Goal: Navigation & Orientation: Find specific page/section

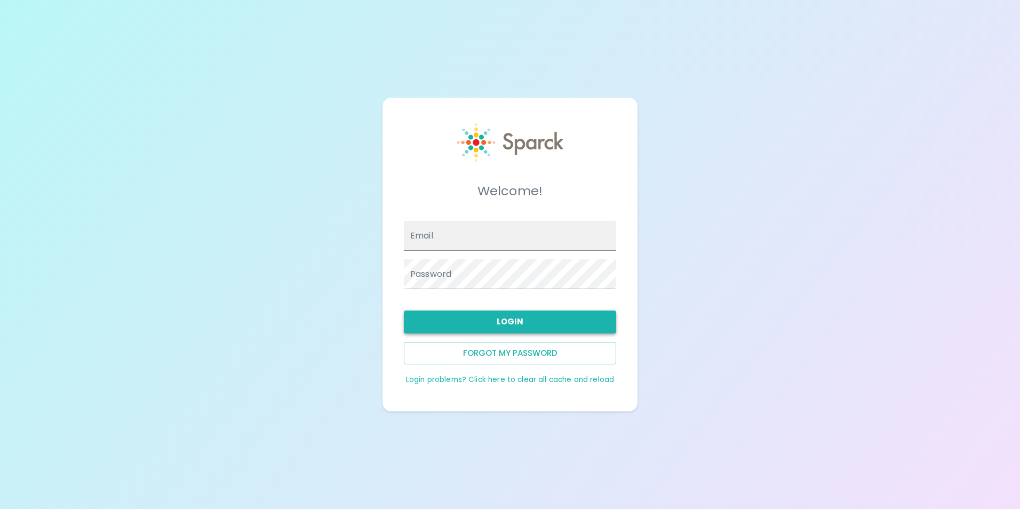
type input "[EMAIL_ADDRESS][DOMAIN_NAME]"
click at [509, 325] on button "Login" at bounding box center [510, 321] width 212 height 22
click at [486, 322] on button "Login" at bounding box center [510, 321] width 212 height 22
type input "[EMAIL_ADDRESS][DOMAIN_NAME]"
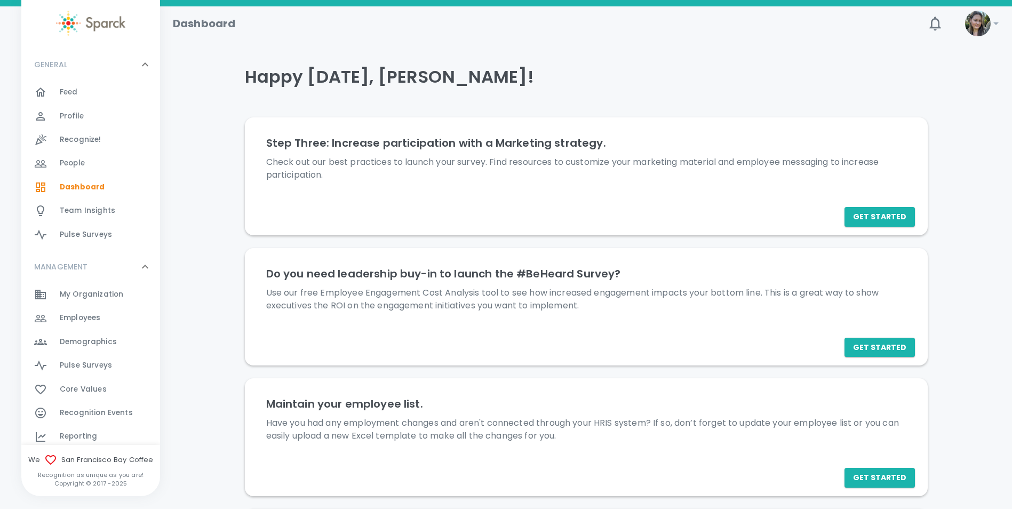
click at [95, 96] on div "Feed 0" at bounding box center [110, 92] width 100 height 15
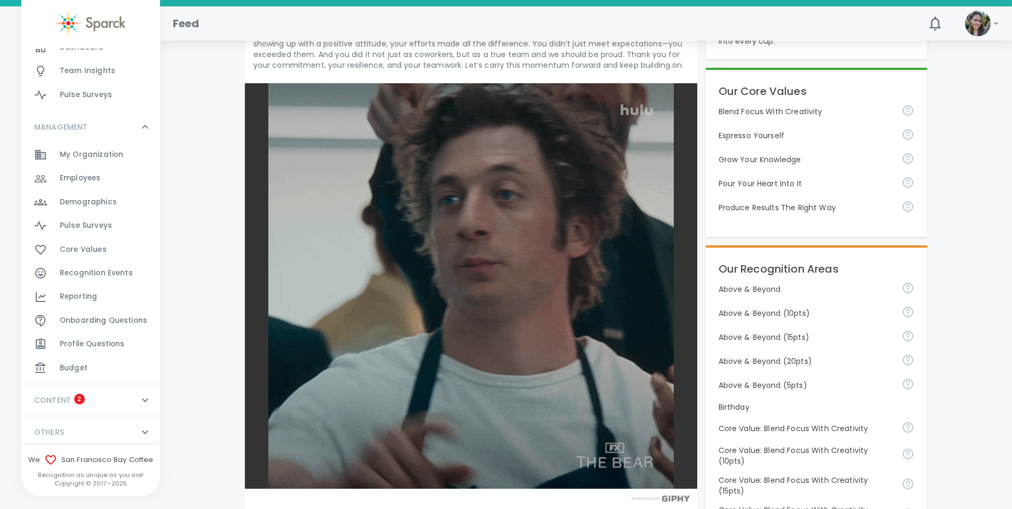
scroll to position [143, 0]
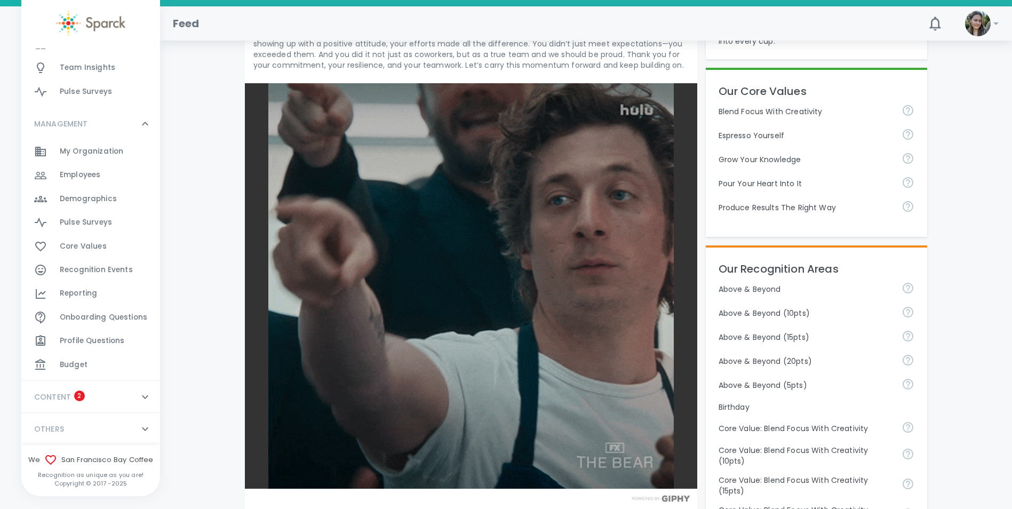
click at [76, 366] on span "Budget" at bounding box center [74, 365] width 28 height 11
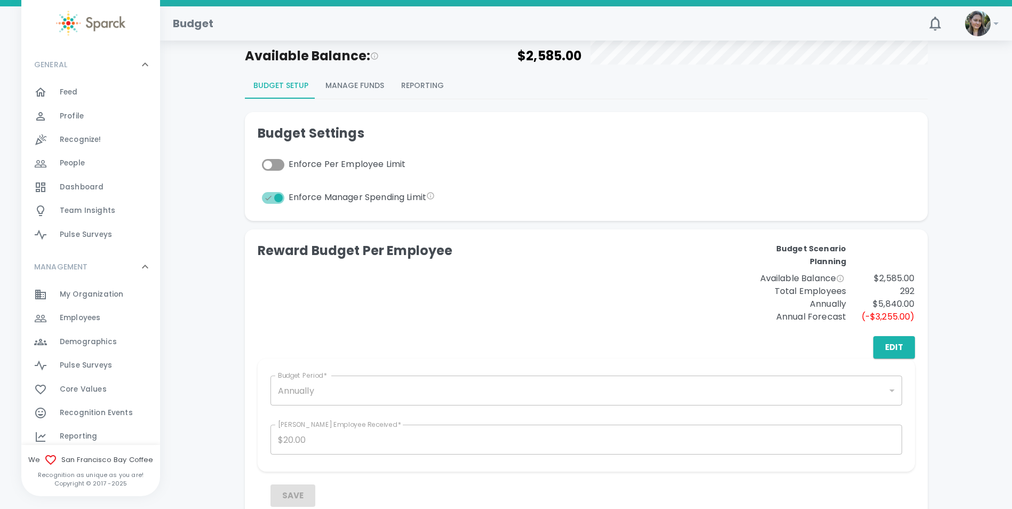
scroll to position [107, 0]
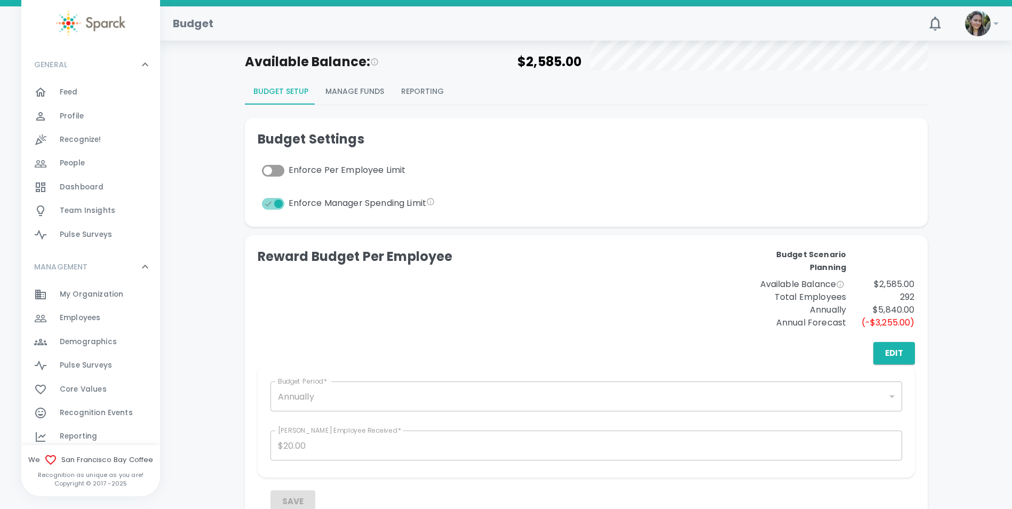
click at [417, 91] on button "Reporting" at bounding box center [423, 92] width 60 height 26
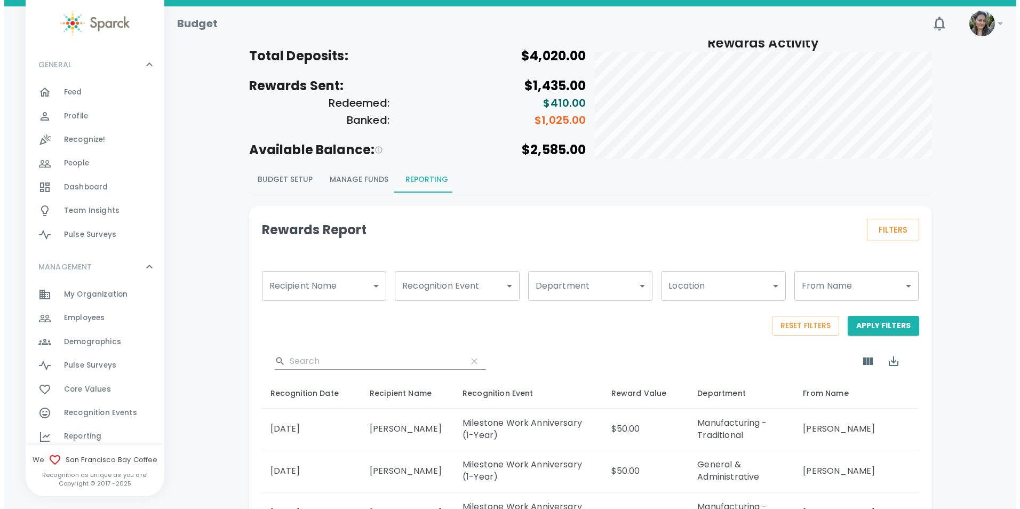
scroll to position [0, 0]
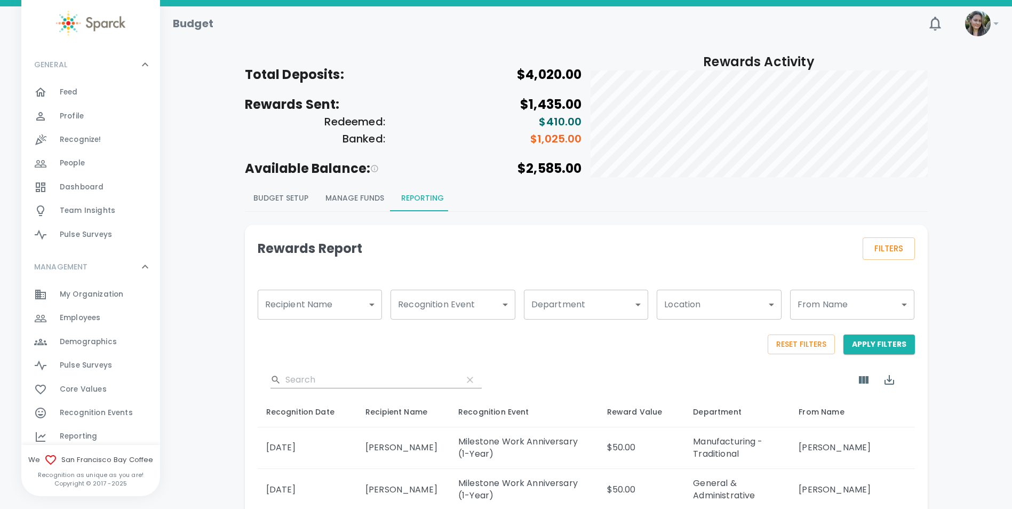
click at [86, 240] on span "Pulse Surveys" at bounding box center [86, 234] width 52 height 11
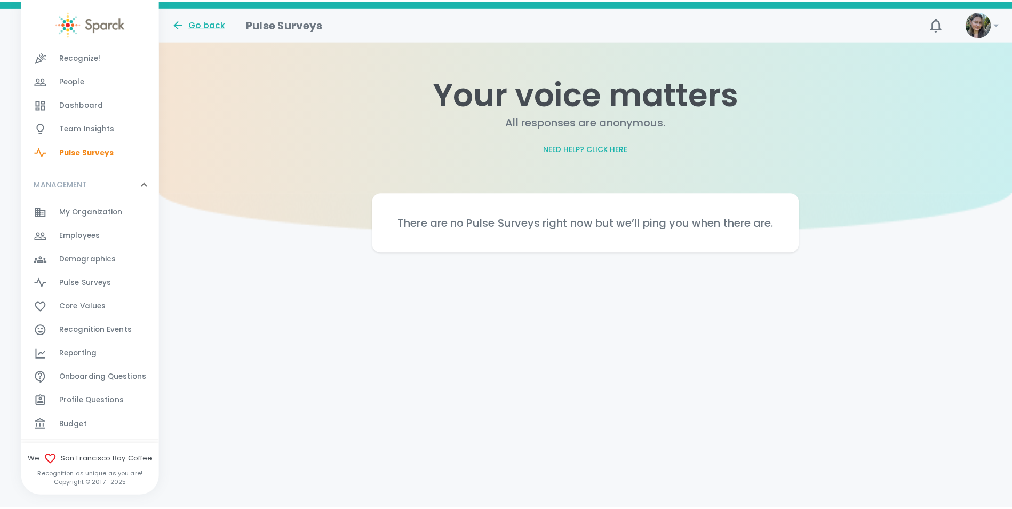
scroll to position [107, 0]
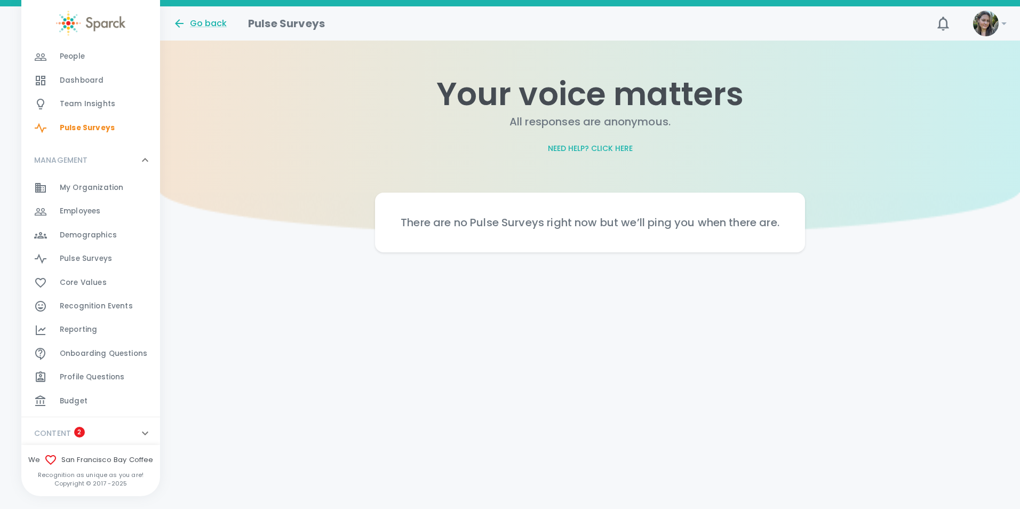
click at [92, 254] on span "Pulse Surveys" at bounding box center [86, 258] width 52 height 11
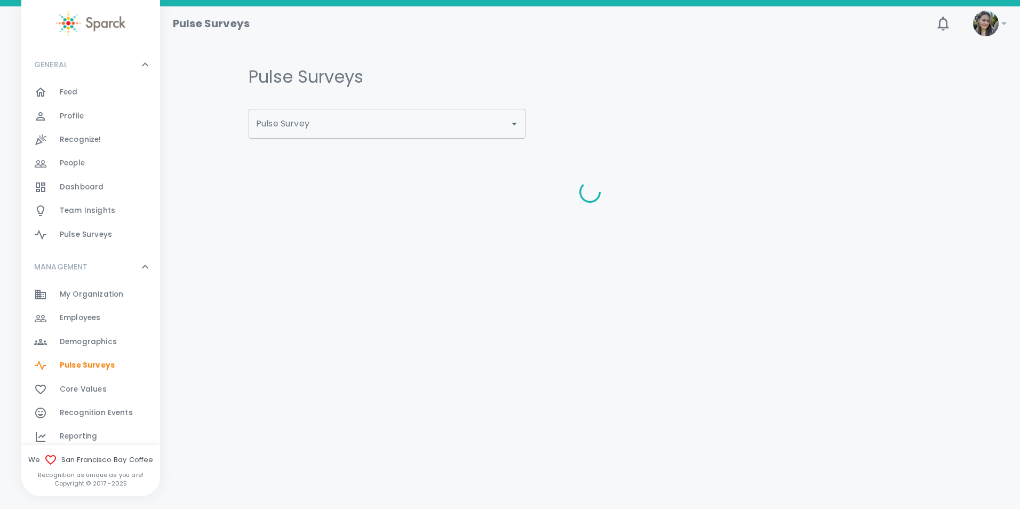
type input "ESPRESSO YOURSELF - [GEOGRAPHIC_DATA] Q4 FY25"
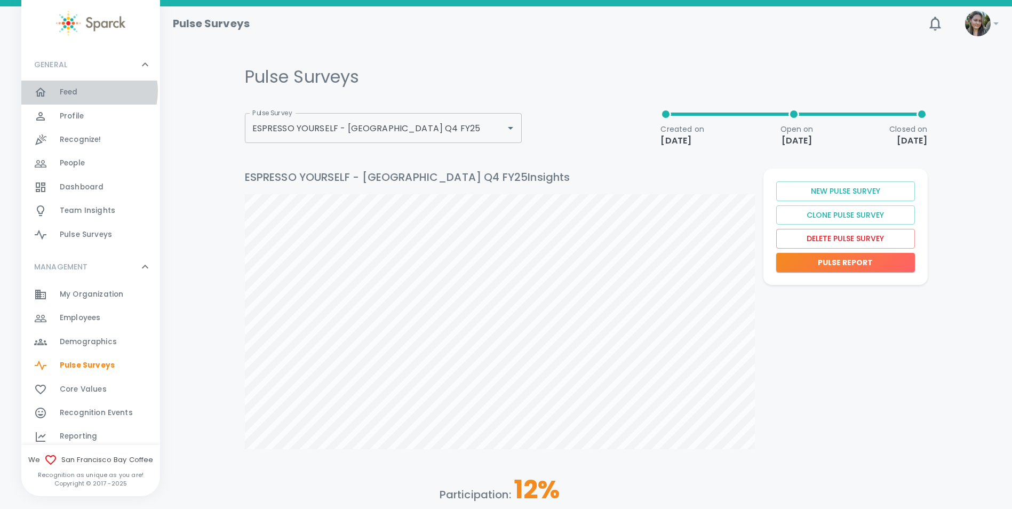
click at [89, 91] on div "Feed 0" at bounding box center [110, 92] width 100 height 15
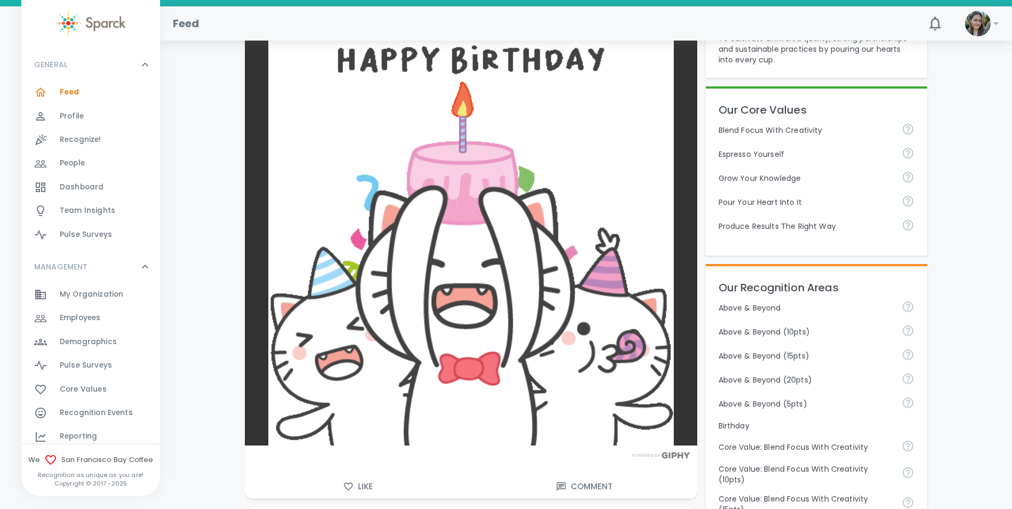
scroll to position [373, 0]
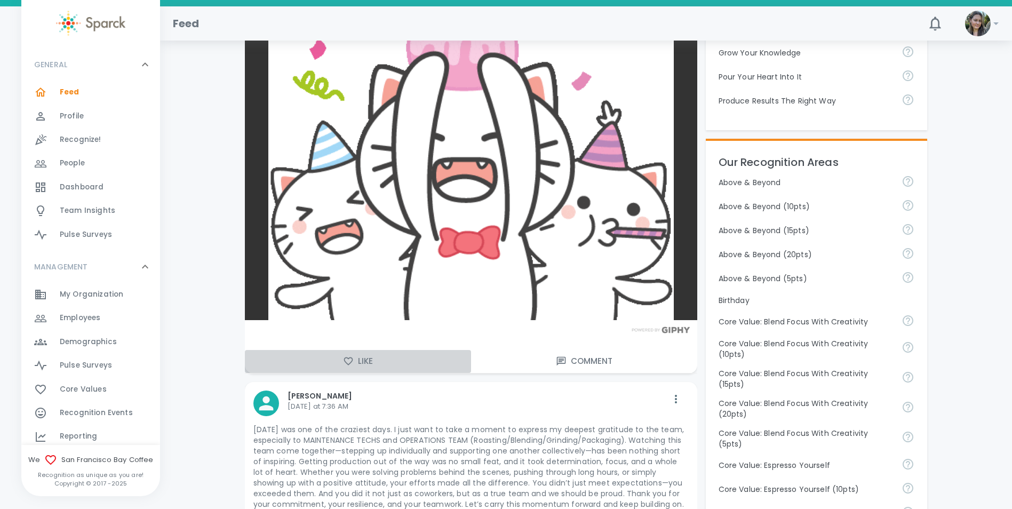
click at [370, 361] on button "Like" at bounding box center [358, 361] width 226 height 22
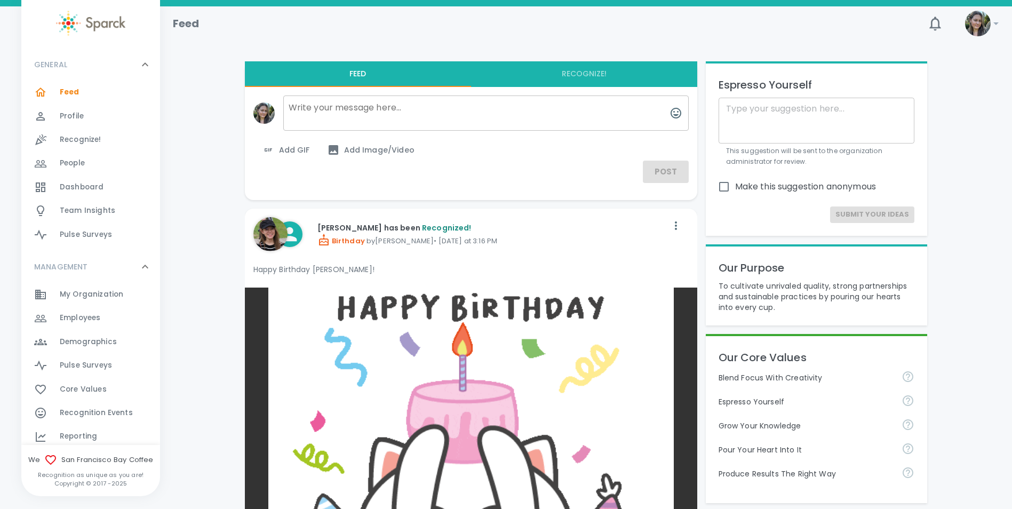
scroll to position [0, 0]
